Goal: Task Accomplishment & Management: Manage account settings

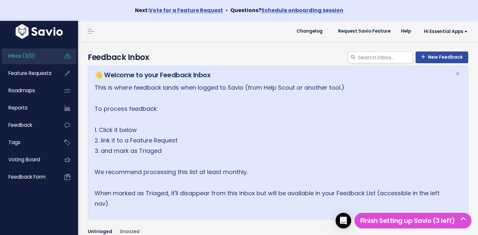
click at [14, 53] on span "Inbox (3/0)" at bounding box center [21, 55] width 27 height 7
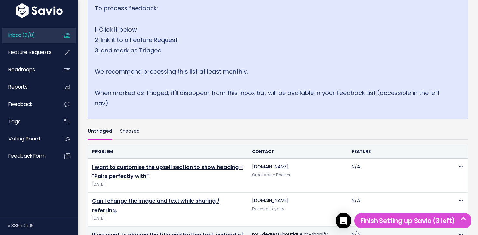
scroll to position [188, 0]
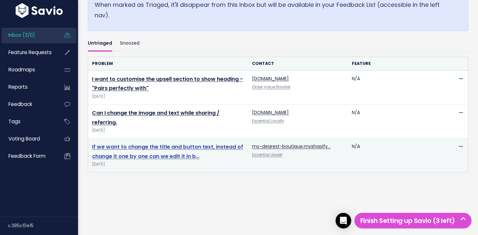
click at [189, 148] on link "If we want to change the title and button text, instead of change it one by one…" at bounding box center [167, 151] width 151 height 17
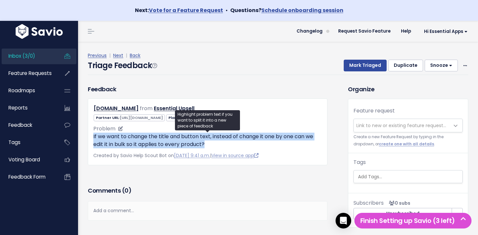
drag, startPoint x: 94, startPoint y: 136, endPoint x: 209, endPoint y: 147, distance: 116.0
click at [209, 147] on p "If we want to change the title and button text, instead of change it one by one…" at bounding box center [207, 140] width 229 height 16
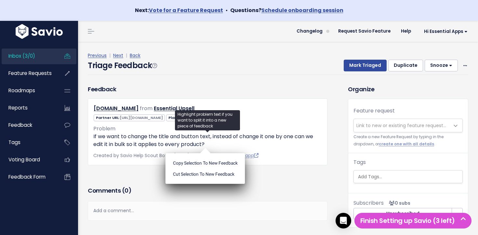
click at [209, 153] on ul "Copy selection to new Feedback Cut selection to new Feedback" at bounding box center [206, 168] width 80 height 31
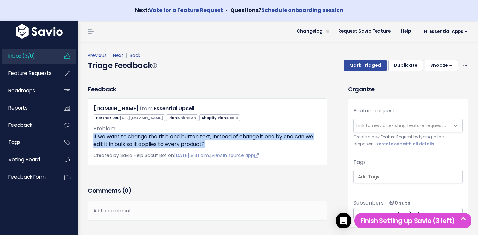
drag, startPoint x: 198, startPoint y: 145, endPoint x: 93, endPoint y: 138, distance: 105.1
click at [93, 138] on div "my-dearest-boutique.myshopify.com from Essential Upsell" at bounding box center [208, 131] width 240 height 67
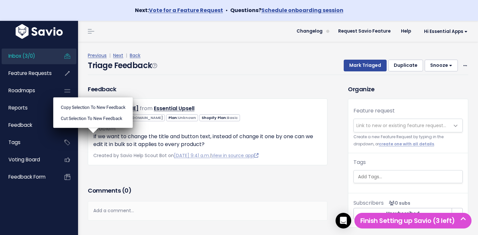
click at [93, 128] on ul "Copy selection to new Feedback Cut selection to new Feedback" at bounding box center [93, 112] width 80 height 31
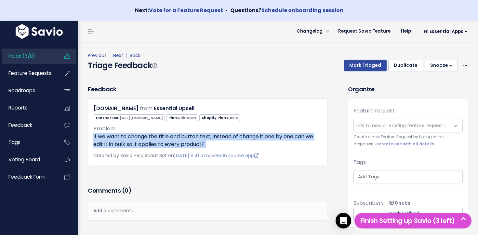
drag, startPoint x: 93, startPoint y: 137, endPoint x: 215, endPoint y: 148, distance: 121.9
click at [215, 148] on div "my-dearest-boutique.myshopify.com from Essential Upsell" at bounding box center [208, 131] width 240 height 67
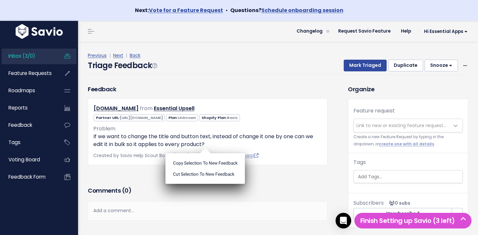
click at [215, 148] on div "Copy selection to new Feedback Cut selection to new Feedback" at bounding box center [206, 166] width 80 height 36
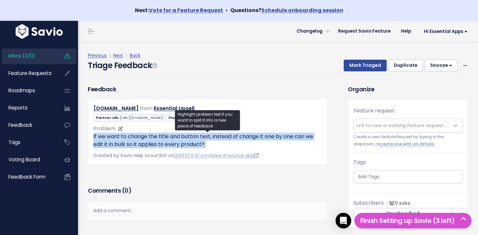
drag, startPoint x: 215, startPoint y: 148, endPoint x: 93, endPoint y: 136, distance: 121.6
click at [93, 136] on p "If we want to change the title and button text, instead of change it one by one…" at bounding box center [207, 140] width 229 height 16
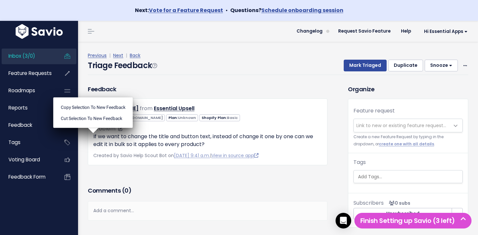
click at [93, 128] on ul "Copy selection to new Feedback Cut selection to new Feedback" at bounding box center [93, 112] width 80 height 31
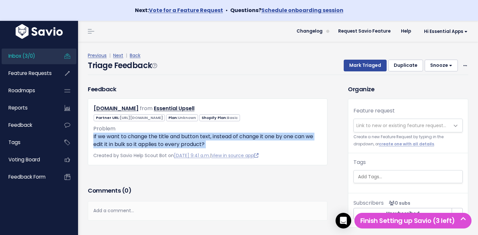
drag, startPoint x: 93, startPoint y: 136, endPoint x: 228, endPoint y: 148, distance: 134.6
click at [228, 148] on div "my-dearest-boutique.myshopify.com from Essential Upsell" at bounding box center [208, 131] width 240 height 67
click at [0, 0] on div "Copy selection to new Feedback Cut selection to new Feedback" at bounding box center [0, 0] width 0 height 0
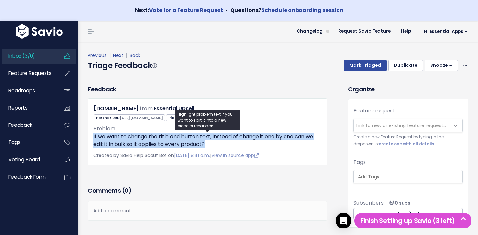
drag, startPoint x: 224, startPoint y: 147, endPoint x: 94, endPoint y: 135, distance: 130.8
click at [93, 135] on p "If we want to change the title and button text, instead of change it one by one…" at bounding box center [207, 140] width 229 height 16
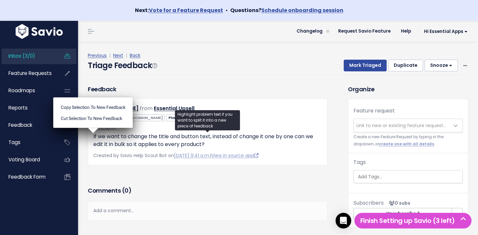
click at [171, 171] on div "Feedback my-dearest-boutique.myshopify.com from Essential Upsell" at bounding box center [208, 135] width 250 height 100
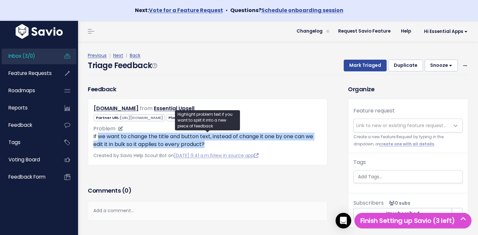
drag, startPoint x: 227, startPoint y: 145, endPoint x: 100, endPoint y: 135, distance: 128.0
click at [100, 135] on p "If we want to change the title and button text, instead of change it one by one…" at bounding box center [207, 140] width 229 height 16
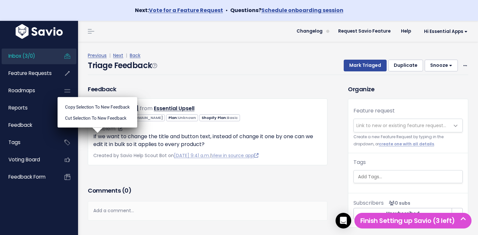
click at [100, 128] on ul "Copy selection to new Feedback Cut selection to new Feedback" at bounding box center [98, 112] width 80 height 31
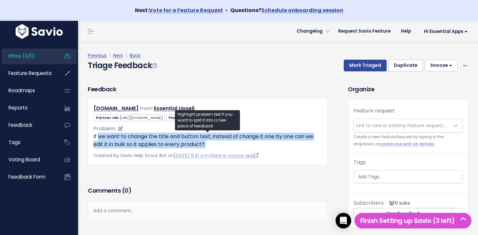
drag, startPoint x: 100, startPoint y: 135, endPoint x: 207, endPoint y: 141, distance: 107.3
click at [207, 141] on p "If we want to change the title and button text, instead of change it one by one…" at bounding box center [207, 140] width 229 height 16
drag, startPoint x: 207, startPoint y: 141, endPoint x: 116, endPoint y: 135, distance: 90.7
click at [116, 135] on p "If we want to change the title and button text, instead of change it one by one…" at bounding box center [207, 140] width 229 height 16
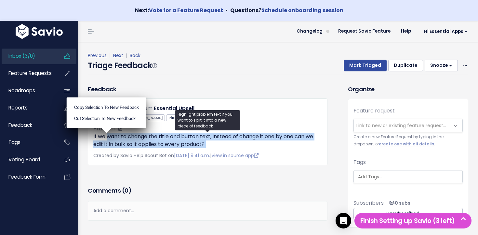
click at [116, 135] on p "If we want to change the title and button text, instead of change it one by one…" at bounding box center [207, 140] width 229 height 16
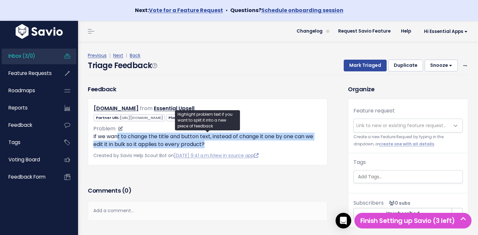
drag, startPoint x: 117, startPoint y: 135, endPoint x: 228, endPoint y: 143, distance: 111.3
click at [228, 143] on p "If we want to change the title and button text, instead of change it one by one…" at bounding box center [207, 140] width 229 height 16
drag, startPoint x: 223, startPoint y: 143, endPoint x: 156, endPoint y: 138, distance: 67.8
click at [156, 138] on p "If we want to change the title and button text, instead of change it one by one…" at bounding box center [207, 140] width 229 height 16
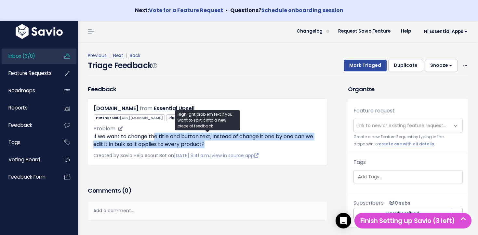
click at [155, 138] on p "If we want to change the title and button text, instead of change it one by one…" at bounding box center [207, 140] width 229 height 16
drag, startPoint x: 166, startPoint y: 138, endPoint x: 276, endPoint y: 139, distance: 110.4
click at [233, 146] on p "If we want to change the title and button text, instead of change it one by one…" at bounding box center [207, 140] width 229 height 16
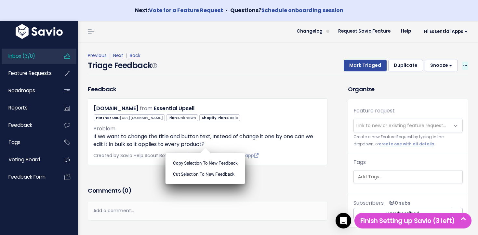
click at [463, 65] on div "Mark Triaged Duplicate Snooze 1 day 3 days 7 days 14 days Edit Delete" at bounding box center [402, 66] width 132 height 12
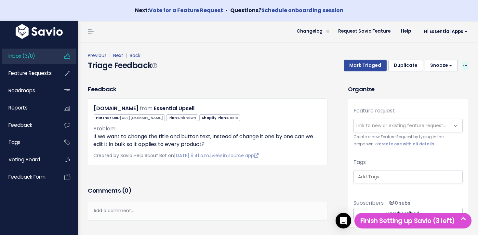
click at [465, 65] on icon at bounding box center [466, 66] width 4 height 4
drag, startPoint x: 434, startPoint y: 94, endPoint x: 362, endPoint y: 96, distance: 71.3
click at [433, 95] on link "Delete" at bounding box center [439, 96] width 47 height 13
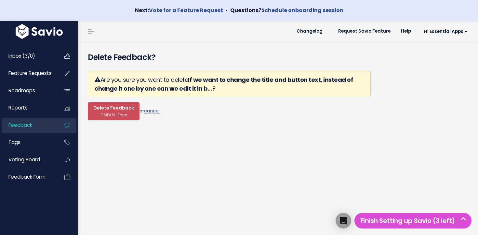
scroll to position [2, 0]
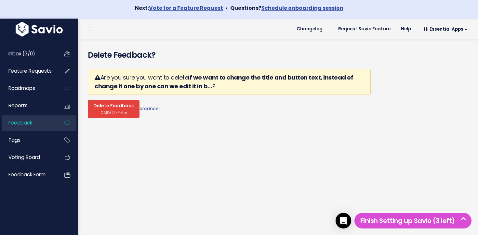
click at [116, 109] on span "Delete Feedback" at bounding box center [113, 106] width 41 height 6
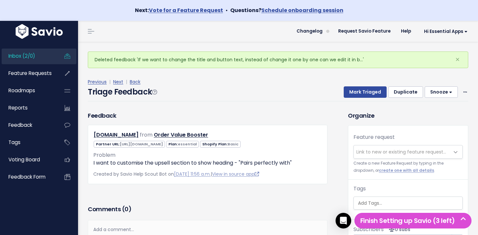
click at [55, 60] on li "Inbox (2/0)" at bounding box center [39, 56] width 75 height 16
click at [52, 58] on link "Inbox (2/0)" at bounding box center [28, 55] width 52 height 15
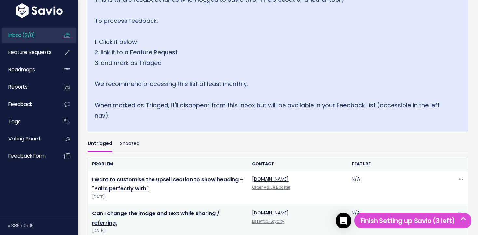
scroll to position [154, 0]
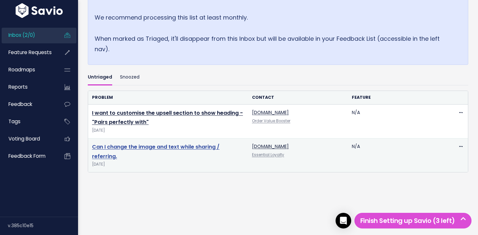
click at [149, 147] on link "Can I change the image and text while sharing / referring." at bounding box center [156, 151] width 128 height 17
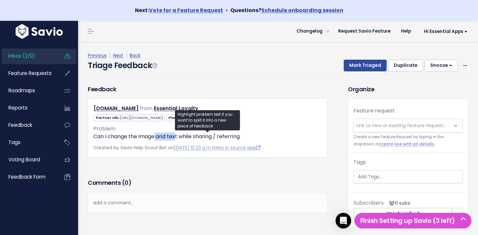
drag, startPoint x: 156, startPoint y: 137, endPoint x: 177, endPoint y: 138, distance: 21.2
click at [177, 138] on p "Can I change the image and text while sharing / referring." at bounding box center [207, 136] width 229 height 8
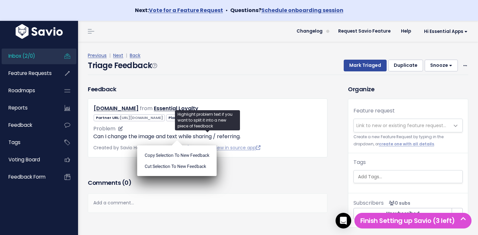
click at [177, 145] on ul "Copy selection to new Feedback Cut selection to new Feedback" at bounding box center [177, 160] width 80 height 31
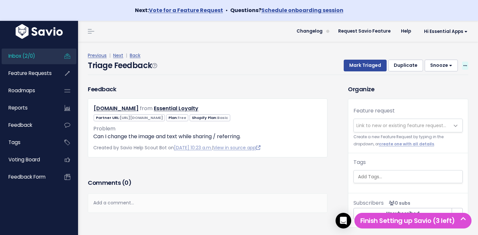
click at [466, 65] on icon at bounding box center [466, 66] width 4 height 4
click at [428, 98] on link "Delete" at bounding box center [439, 96] width 47 height 13
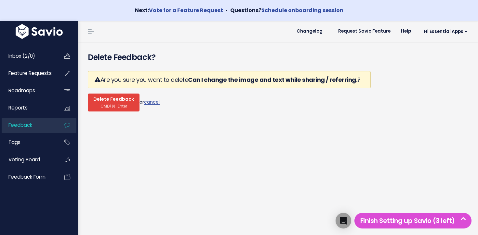
click at [122, 99] on span "Delete Feedback" at bounding box center [113, 99] width 41 height 6
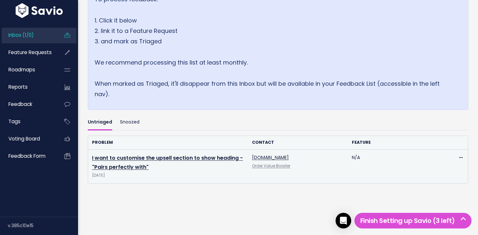
scroll to position [120, 0]
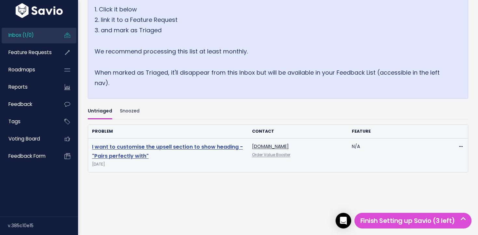
click at [145, 144] on link "I want to customise the upsell section to show heading - "Pairs perfectly with"" at bounding box center [167, 151] width 151 height 17
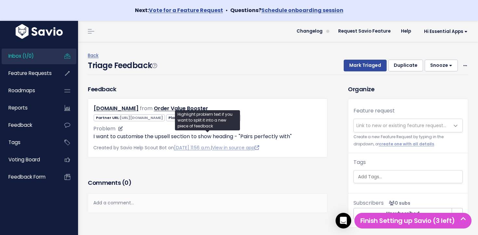
click at [250, 136] on p "I want to customise the upsell section to show heading - "Pairs perfectly with"" at bounding box center [207, 136] width 229 height 8
drag, startPoint x: 250, startPoint y: 136, endPoint x: 288, endPoint y: 138, distance: 37.8
click at [288, 138] on p "I want to customise the upsell section to show heading - "Pairs perfectly with"" at bounding box center [207, 136] width 229 height 8
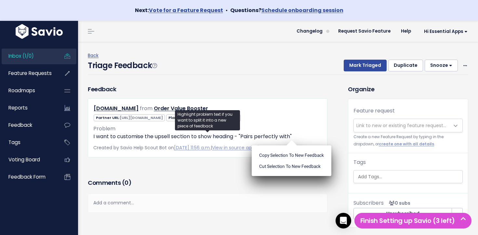
click at [288, 145] on ul "Copy selection to new Feedback Cut selection to new Feedback" at bounding box center [292, 160] width 80 height 31
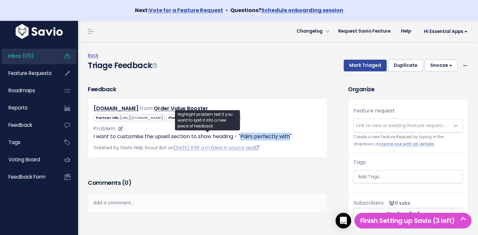
drag, startPoint x: 288, startPoint y: 138, endPoint x: 249, endPoint y: 137, distance: 39.4
click at [249, 137] on p "I want to customise the upsell section to show heading - "Pairs perfectly with"" at bounding box center [207, 136] width 229 height 8
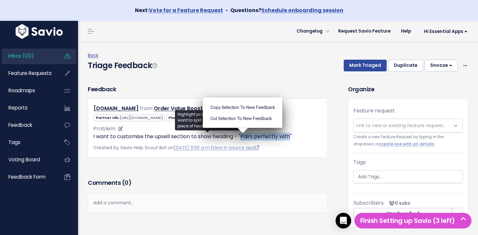
click at [249, 137] on p "I want to customise the upsell section to show heading - "Pairs perfectly with"" at bounding box center [207, 136] width 229 height 8
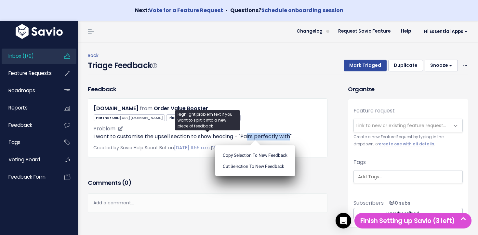
drag, startPoint x: 250, startPoint y: 137, endPoint x: 286, endPoint y: 136, distance: 36.5
click at [286, 136] on p "I want to customise the upsell section to show heading - "Pairs perfectly with"" at bounding box center [207, 136] width 229 height 8
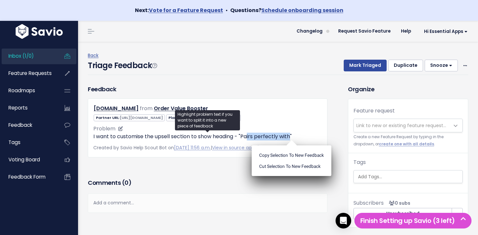
click at [286, 136] on p "I want to customise the upsell section to show heading - "Pairs perfectly with"" at bounding box center [207, 136] width 229 height 8
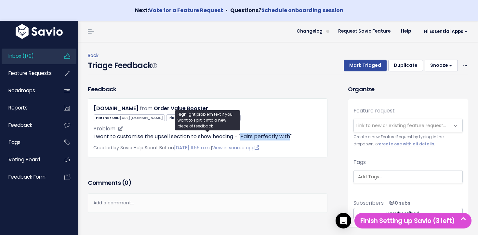
drag, startPoint x: 286, startPoint y: 136, endPoint x: 252, endPoint y: 137, distance: 34.2
click at [248, 134] on p "I want to customise the upsell section to show heading - "Pairs perfectly with"" at bounding box center [207, 136] width 229 height 8
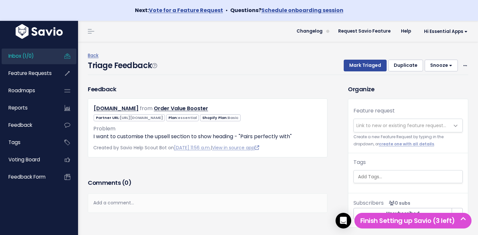
drag, startPoint x: 317, startPoint y: 108, endPoint x: 408, endPoint y: 78, distance: 96.1
click at [317, 107] on div "eko-botanicals.myshopify.com from Order Value Booster" at bounding box center [208, 108] width 239 height 9
click at [468, 63] on span at bounding box center [466, 66] width 6 height 8
click at [439, 80] on link "Edit" at bounding box center [439, 83] width 47 height 13
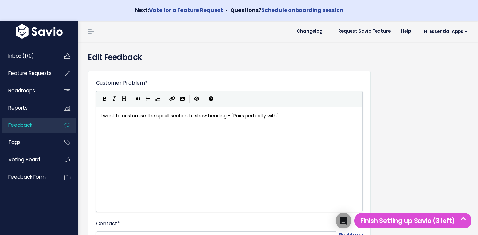
scroll to position [1, 0]
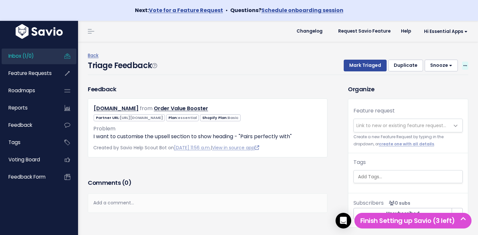
click at [466, 64] on icon at bounding box center [466, 66] width 4 height 4
click at [431, 46] on div "Back Triage Feedback Mark Triaged Duplicate Snooze 1 day 3 days 7 days 14 days …" at bounding box center [281, 63] width 386 height 43
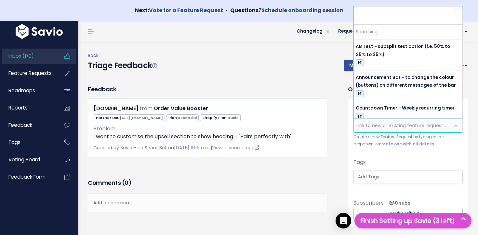
click at [384, 119] on span "Link to new or existing feature request..." at bounding box center [402, 125] width 96 height 13
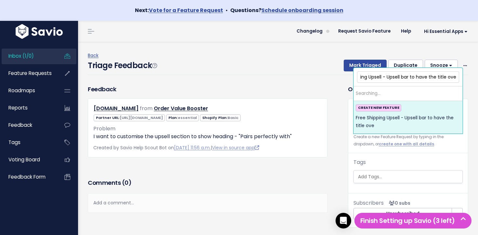
scroll to position [0, 25]
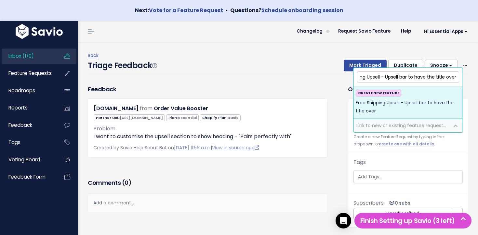
click at [393, 78] on input "Free Shipping Upsell - Upsell bar to have the title over" at bounding box center [408, 76] width 102 height 11
drag, startPoint x: 393, startPoint y: 78, endPoint x: 407, endPoint y: 77, distance: 13.7
click at [407, 77] on input "Free Shipping Upsell - Upsell bar to have the title over" at bounding box center [408, 76] width 102 height 11
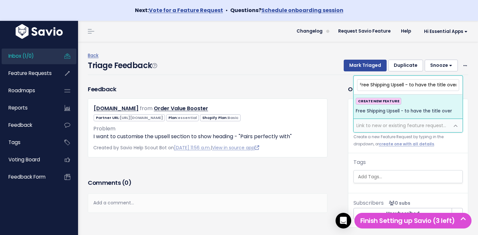
click at [423, 84] on input "Free Shipping Upsell - to have the title over" at bounding box center [408, 84] width 102 height 11
drag, startPoint x: 419, startPoint y: 84, endPoint x: 410, endPoint y: 85, distance: 8.2
click at [410, 85] on input "Free Shipping Upsell - to have the title over" at bounding box center [408, 84] width 102 height 11
drag, startPoint x: 410, startPoint y: 85, endPoint x: 419, endPoint y: 85, distance: 8.1
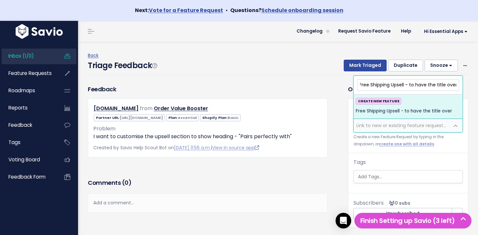
click at [419, 85] on input "Free Shipping Upsell - to have the title over" at bounding box center [408, 84] width 102 height 11
drag, startPoint x: 446, startPoint y: 83, endPoint x: 450, endPoint y: 84, distance: 4.4
click at [447, 83] on input "Free Shipping Upsell - the title over" at bounding box center [408, 84] width 102 height 11
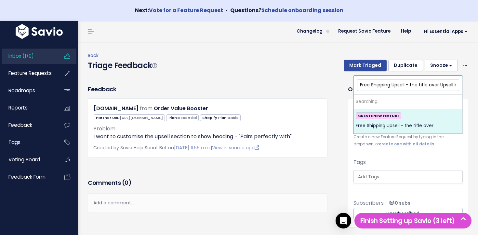
scroll to position [0, 6]
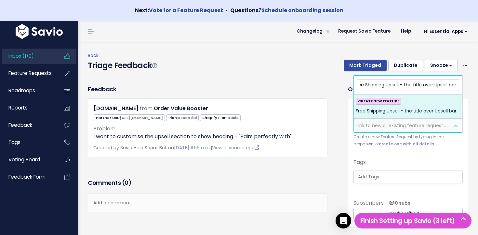
click at [434, 85] on input "Free Shipping Upsell - the title over Upsell bar" at bounding box center [408, 84] width 102 height 11
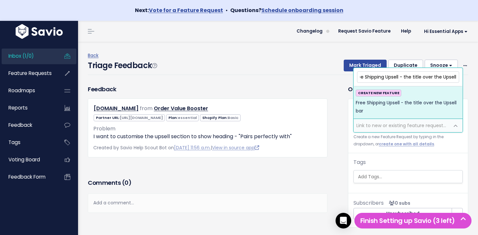
type input "Free Shipping Upsell - the title over the Upsell bar"
click at [436, 99] on div "CREATE NEW FEATURE Free Shipping Upsell - the title over the Upsell bar" at bounding box center [408, 102] width 105 height 25
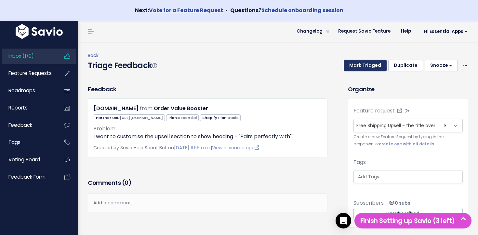
click at [358, 64] on button "Mark Triaged" at bounding box center [365, 66] width 43 height 12
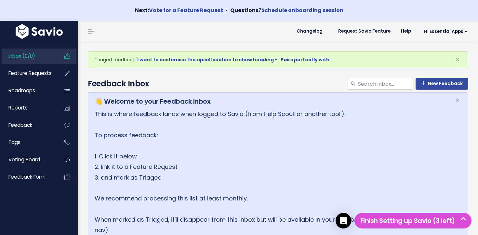
click at [35, 61] on link "Inbox (0/0)" at bounding box center [28, 55] width 52 height 15
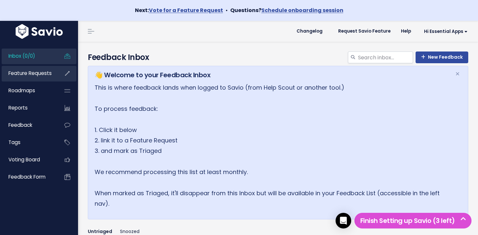
click at [44, 79] on link "Feature Requests" at bounding box center [28, 73] width 52 height 15
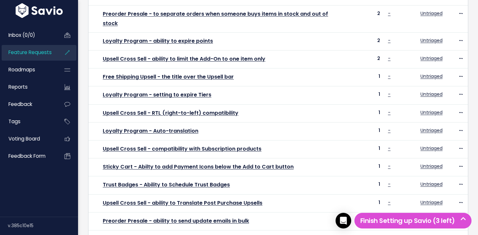
scroll to position [270, 0]
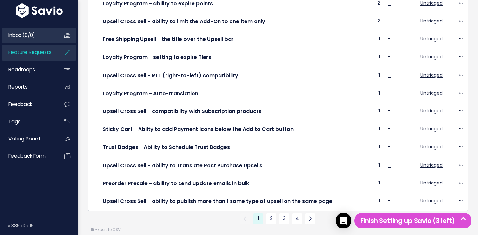
click at [27, 39] on link "Inbox (0/0)" at bounding box center [28, 35] width 52 height 15
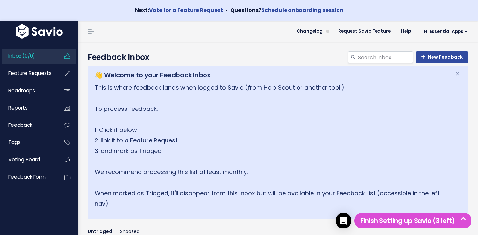
click at [32, 50] on link "Inbox (0/0)" at bounding box center [28, 55] width 52 height 15
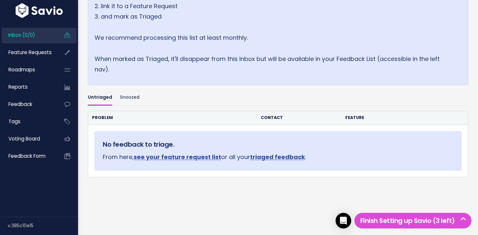
scroll to position [139, 0]
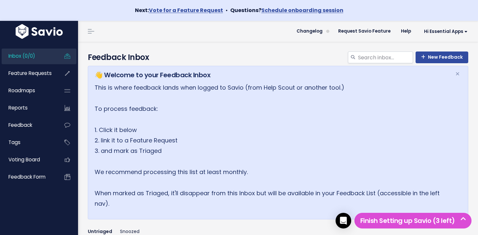
drag, startPoint x: 201, startPoint y: 49, endPoint x: 271, endPoint y: 151, distance: 123.5
click at [271, 150] on div "Time to Triage Nice work! Click the Feedback you just entered. We're going to T…" at bounding box center [278, 203] width 391 height 322
click at [271, 151] on p "This is where feedback lands when logged to Savio (from Help Scout or another t…" at bounding box center [271, 145] width 353 height 127
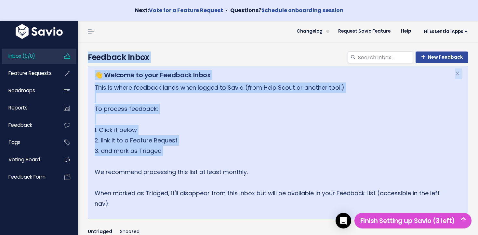
drag, startPoint x: 271, startPoint y: 151, endPoint x: 93, endPoint y: 47, distance: 206.5
click at [93, 47] on div "Time to Triage Nice work! Click the Feedback you just entered. We're going to T…" at bounding box center [278, 203] width 391 height 322
click at [93, 47] on div "New Feedback Feedback Inbox" at bounding box center [278, 54] width 391 height 24
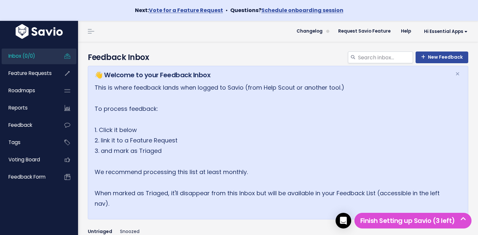
drag, startPoint x: 93, startPoint y: 47, endPoint x: 231, endPoint y: 169, distance: 184.5
click at [231, 169] on div "Time to Triage Nice work! Click the Feedback you just entered. We're going to T…" at bounding box center [278, 203] width 391 height 322
click at [231, 169] on p "This is where feedback lands when logged to Savio (from Help Scout or another t…" at bounding box center [271, 145] width 353 height 127
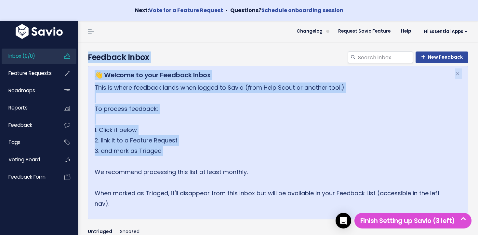
drag, startPoint x: 220, startPoint y: 160, endPoint x: 99, endPoint y: 50, distance: 163.8
click at [100, 50] on div "Time to Triage Nice work! Click the Feedback you just entered. We're going to T…" at bounding box center [278, 203] width 391 height 322
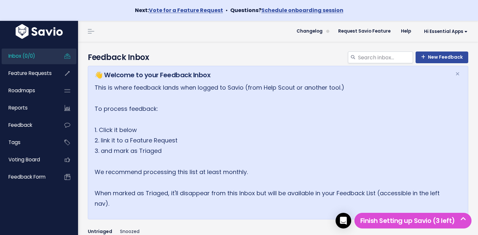
click at [99, 50] on div "New Feedback Feedback Inbox" at bounding box center [278, 54] width 391 height 24
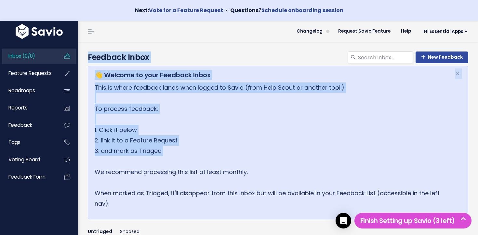
drag, startPoint x: 104, startPoint y: 54, endPoint x: 232, endPoint y: 160, distance: 167.0
click at [232, 160] on div "Time to Triage Nice work! Click the Feedback you just entered. We're going to T…" at bounding box center [278, 203] width 391 height 322
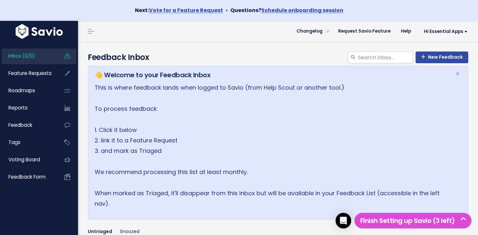
click at [232, 160] on p "This is where feedback lands when logged to Savio (from Help Scout or another t…" at bounding box center [271, 145] width 353 height 127
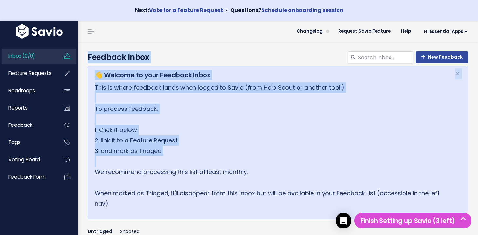
drag, startPoint x: 232, startPoint y: 160, endPoint x: 95, endPoint y: 50, distance: 175.8
click at [95, 50] on div "Time to Triage Nice work! Click the Feedback you just entered. We're going to T…" at bounding box center [278, 203] width 391 height 322
click at [95, 50] on div "New Feedback Feedback Inbox" at bounding box center [278, 54] width 391 height 24
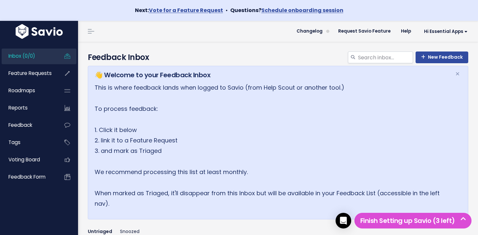
drag, startPoint x: 153, startPoint y: 215, endPoint x: 85, endPoint y: 52, distance: 176.9
click at [85, 52] on div "Time to Triage Nice work! Click the Feedback you just entered. We're going to T…" at bounding box center [278, 203] width 391 height 322
click at [85, 52] on div "New Feedback Feedback Inbox" at bounding box center [278, 58] width 391 height 14
drag, startPoint x: 94, startPoint y: 68, endPoint x: 131, endPoint y: 203, distance: 139.4
click at [131, 203] on div "Time to Triage Nice work! Click the Feedback you just entered. We're going to T…" at bounding box center [278, 203] width 391 height 322
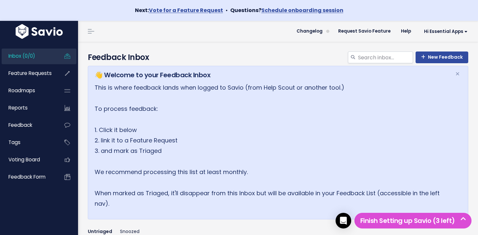
click at [131, 203] on p "This is where feedback lands when logged to Savio (from Help Scout or another t…" at bounding box center [271, 145] width 353 height 127
drag, startPoint x: 125, startPoint y: 193, endPoint x: 83, endPoint y: 57, distance: 142.3
click at [83, 57] on div "Time to Triage Nice work! Click the Feedback you just entered. We're going to T…" at bounding box center [278, 203] width 391 height 322
click at [84, 57] on div "New Feedback Feedback Inbox" at bounding box center [278, 58] width 391 height 14
